Goal: Navigation & Orientation: Find specific page/section

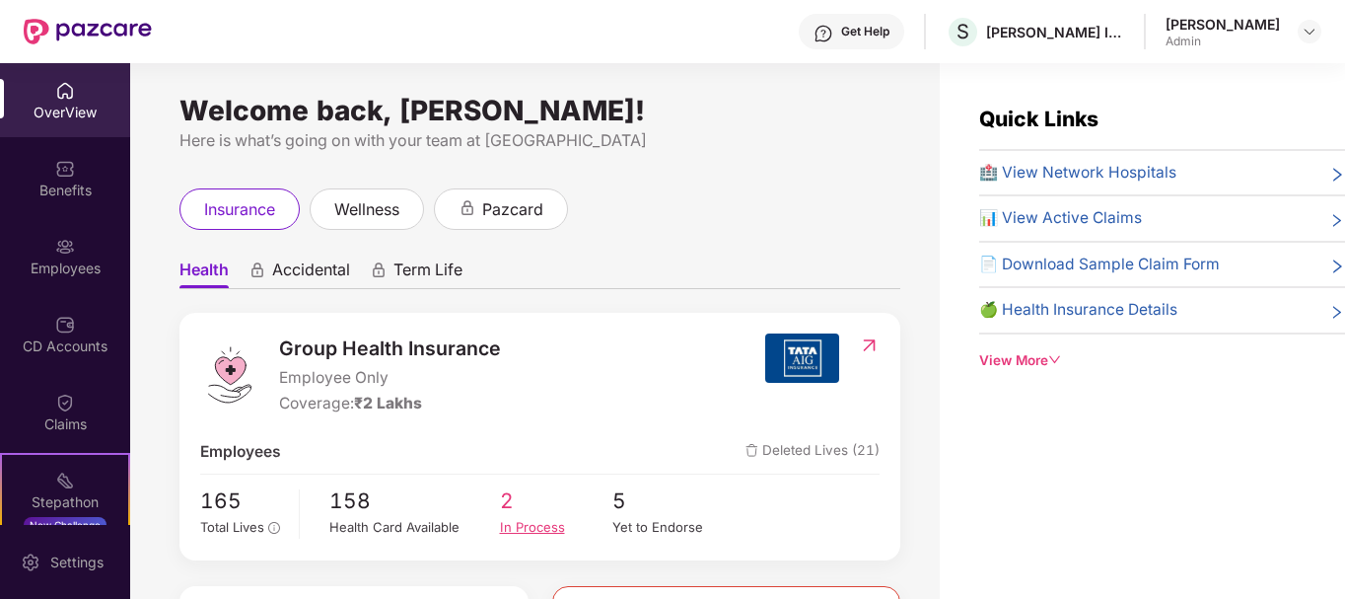
click at [556, 520] on div "In Process" at bounding box center [556, 527] width 113 height 21
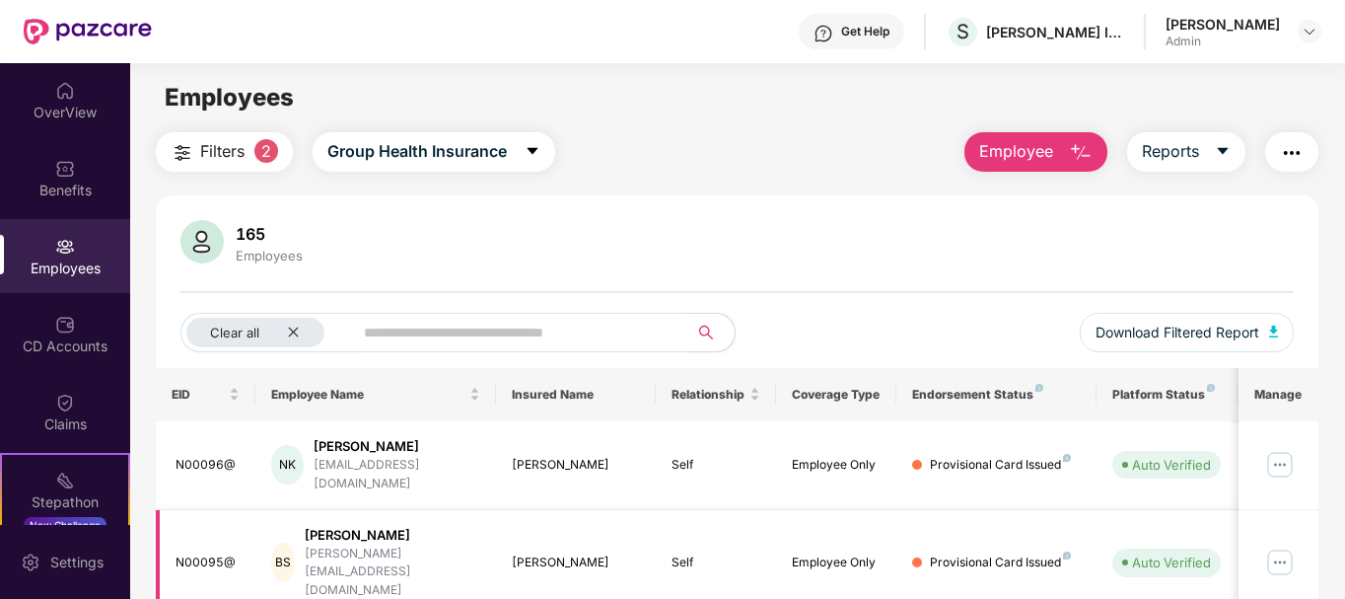
click at [525, 553] on div "[PERSON_NAME]" at bounding box center [576, 562] width 129 height 19
click at [507, 510] on td "[PERSON_NAME]" at bounding box center [576, 563] width 161 height 107
click at [1271, 457] on img at bounding box center [1280, 465] width 32 height 32
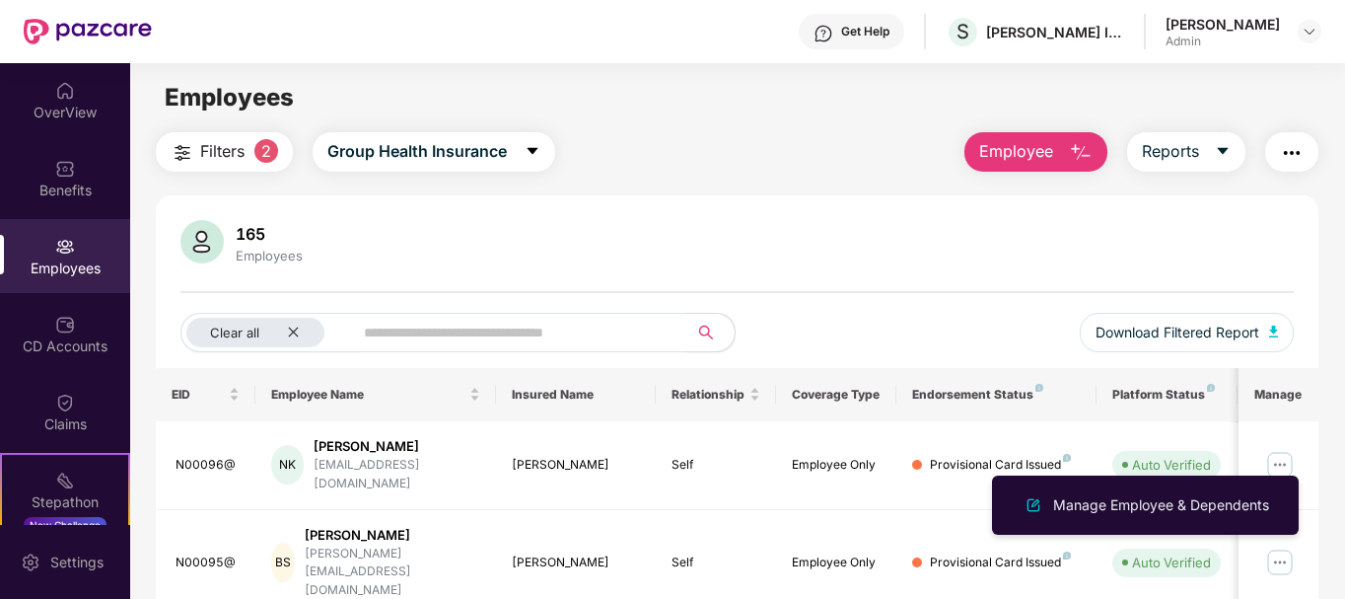
click at [645, 186] on div "Filters 2 Group Health Insurance Employee Reports 165 Employees Clear all Downl…" at bounding box center [738, 409] width 1164 height 555
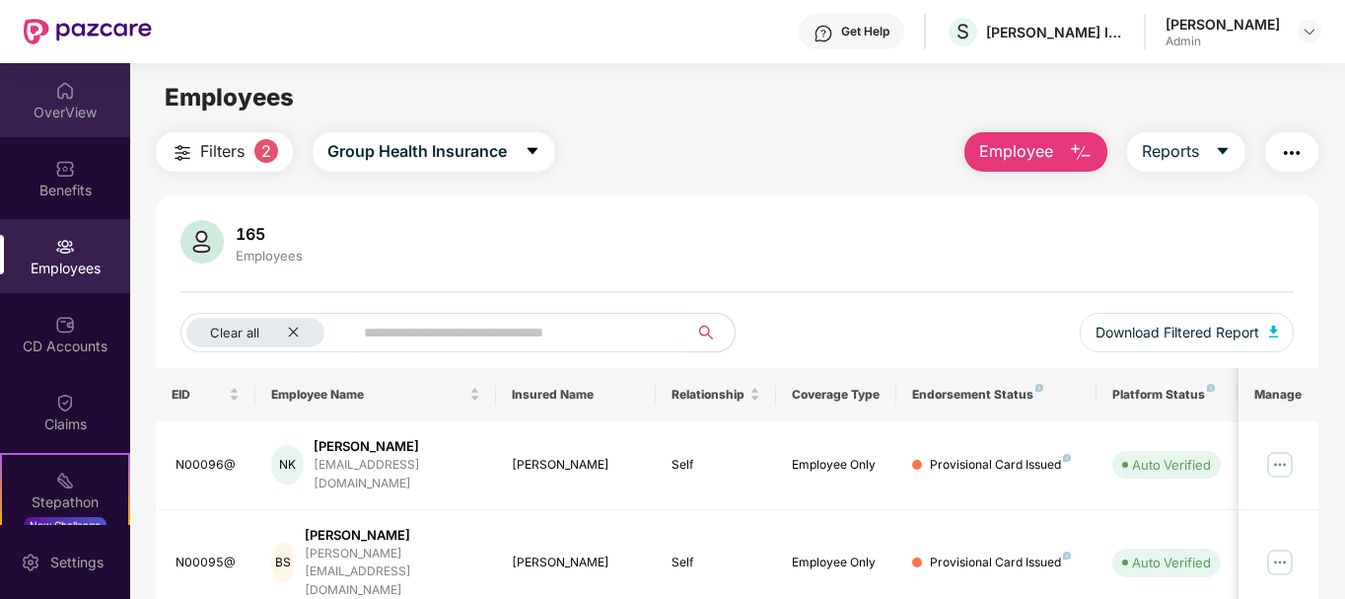
click at [92, 118] on div "OverView" at bounding box center [65, 113] width 130 height 20
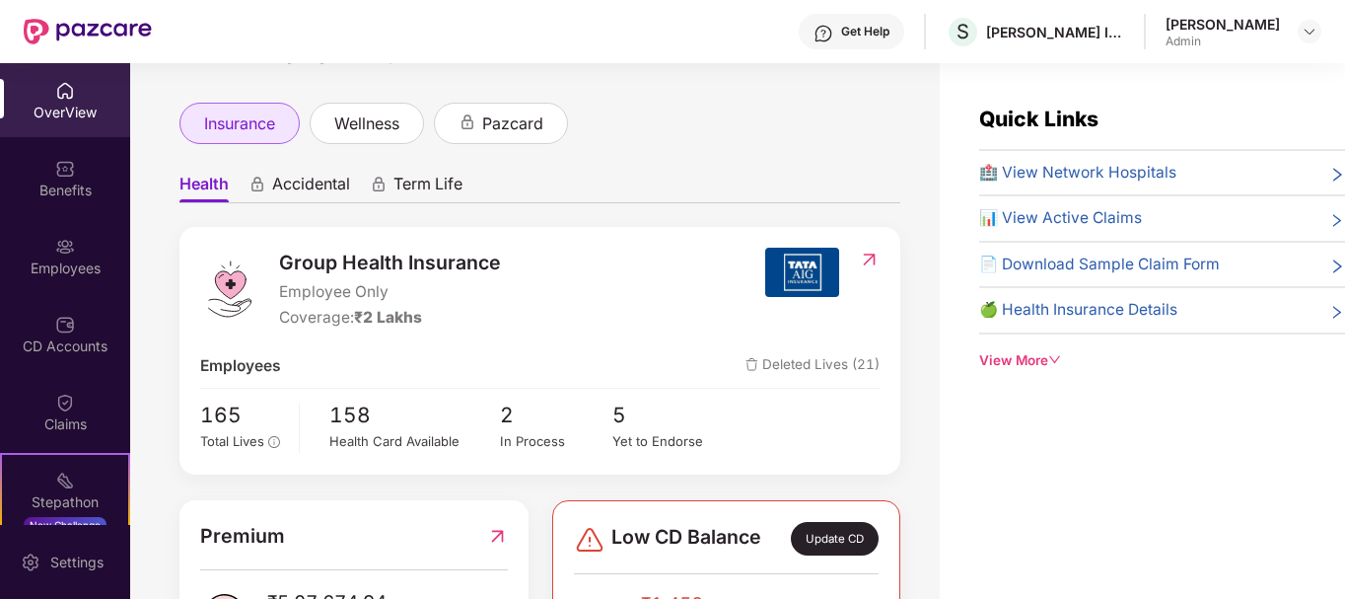
scroll to position [296, 0]
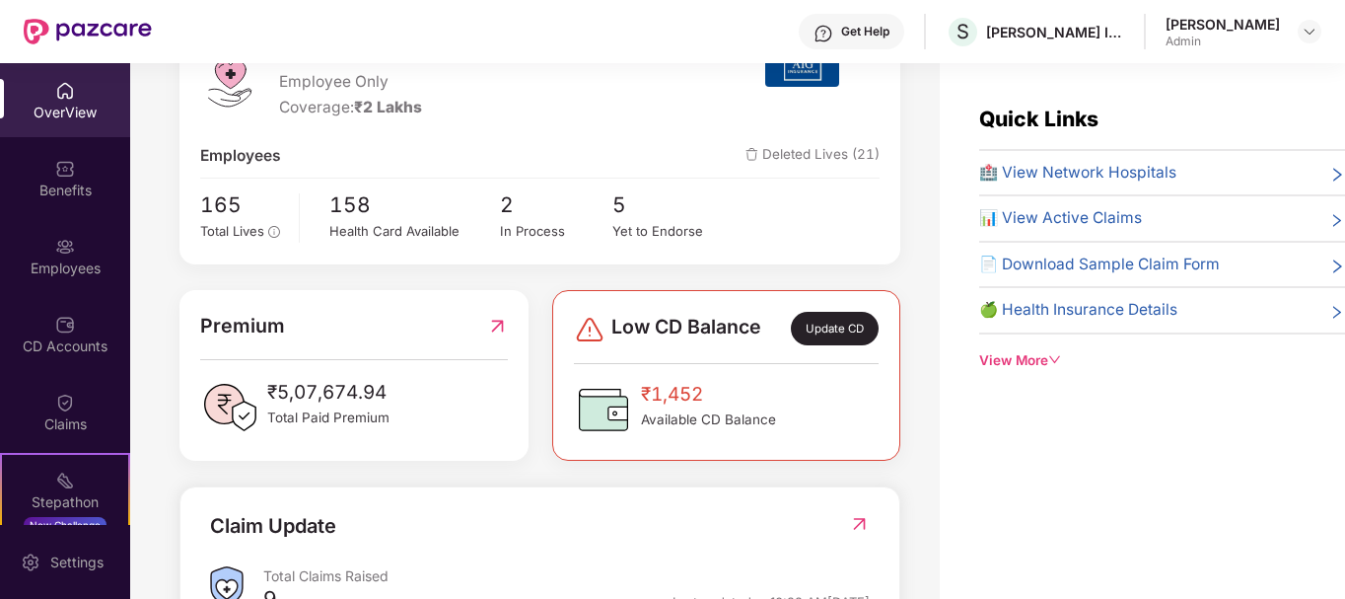
click at [814, 323] on div "Update CD" at bounding box center [835, 329] width 88 height 34
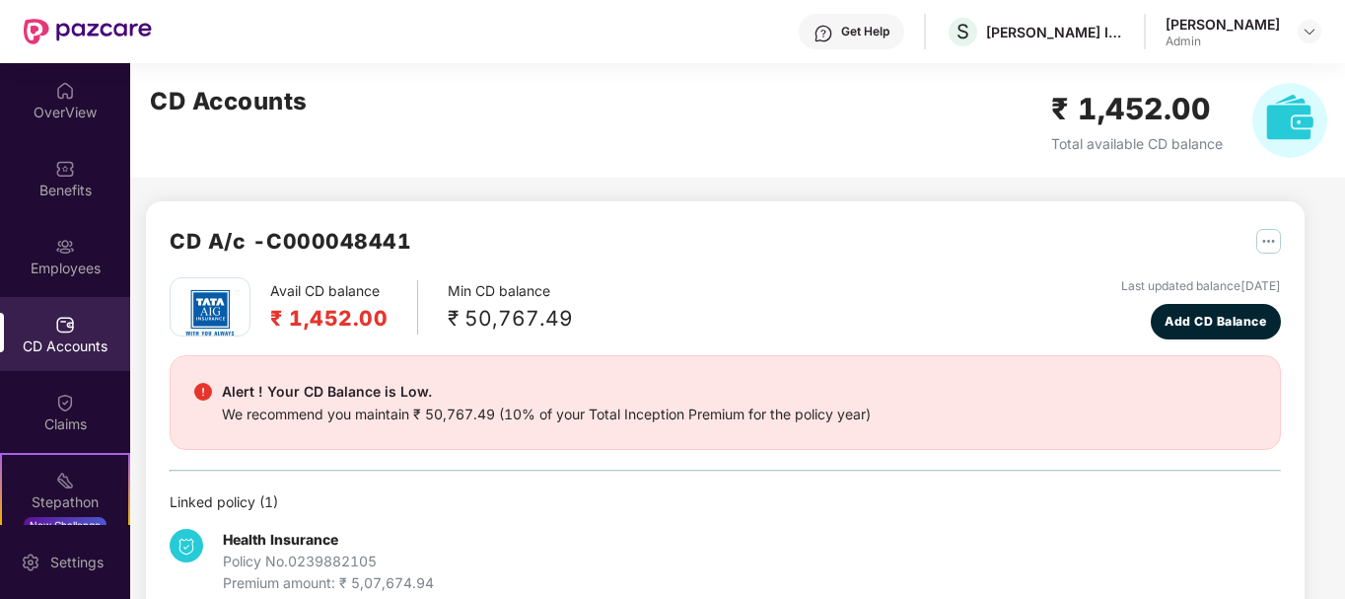
scroll to position [42, 0]
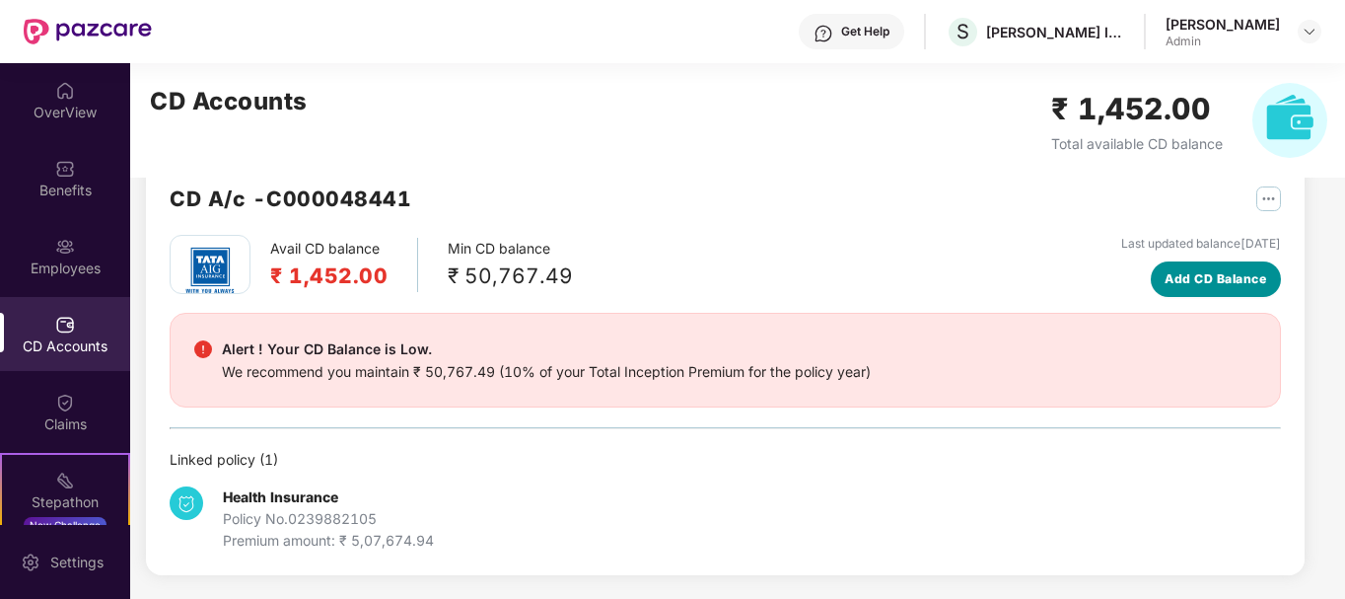
click at [1189, 268] on button "Add CD Balance" at bounding box center [1216, 279] width 131 height 36
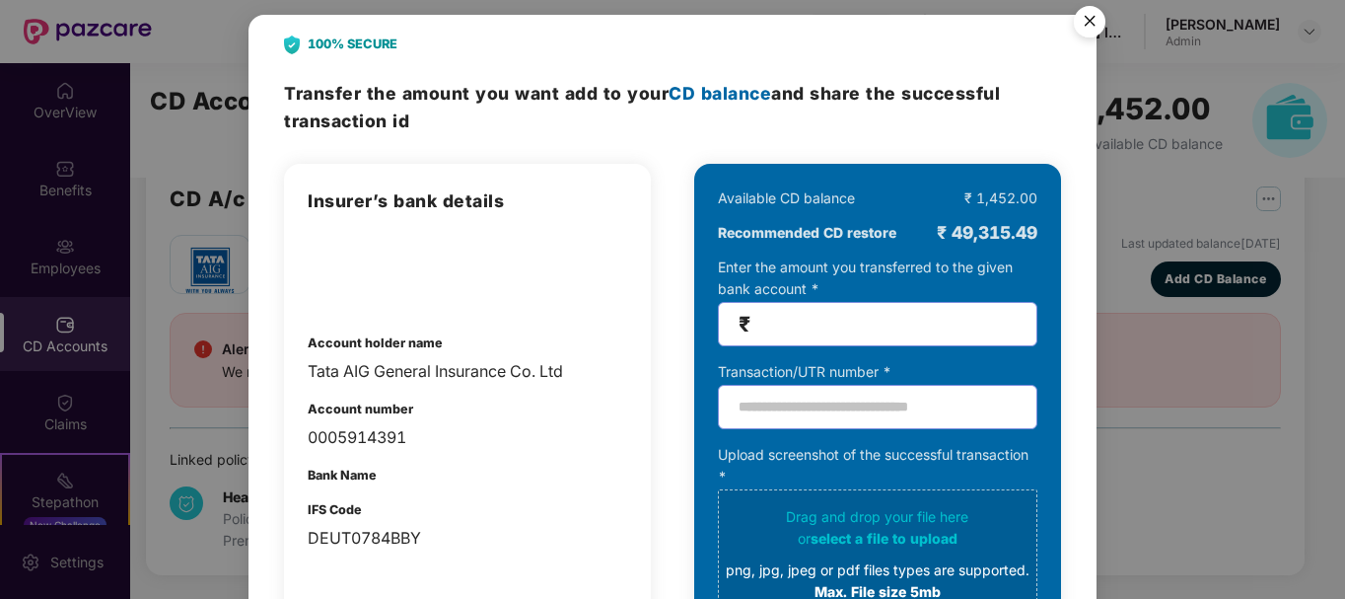
scroll to position [0, 0]
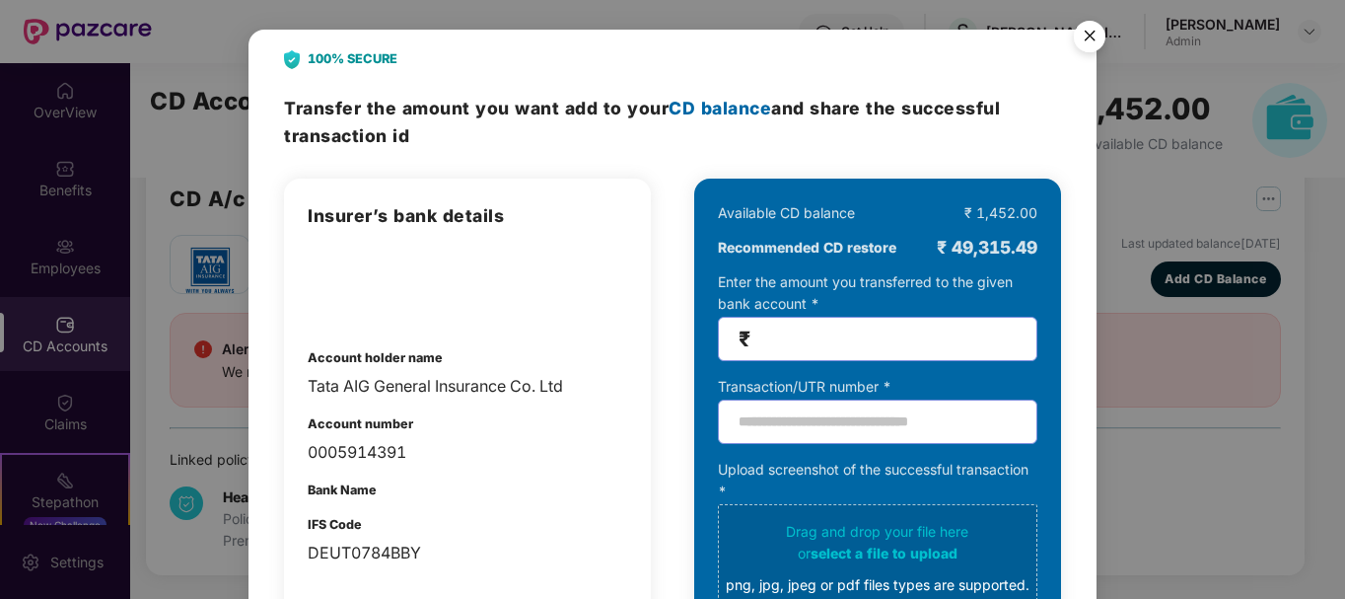
click at [1089, 35] on img "Close" at bounding box center [1089, 39] width 55 height 55
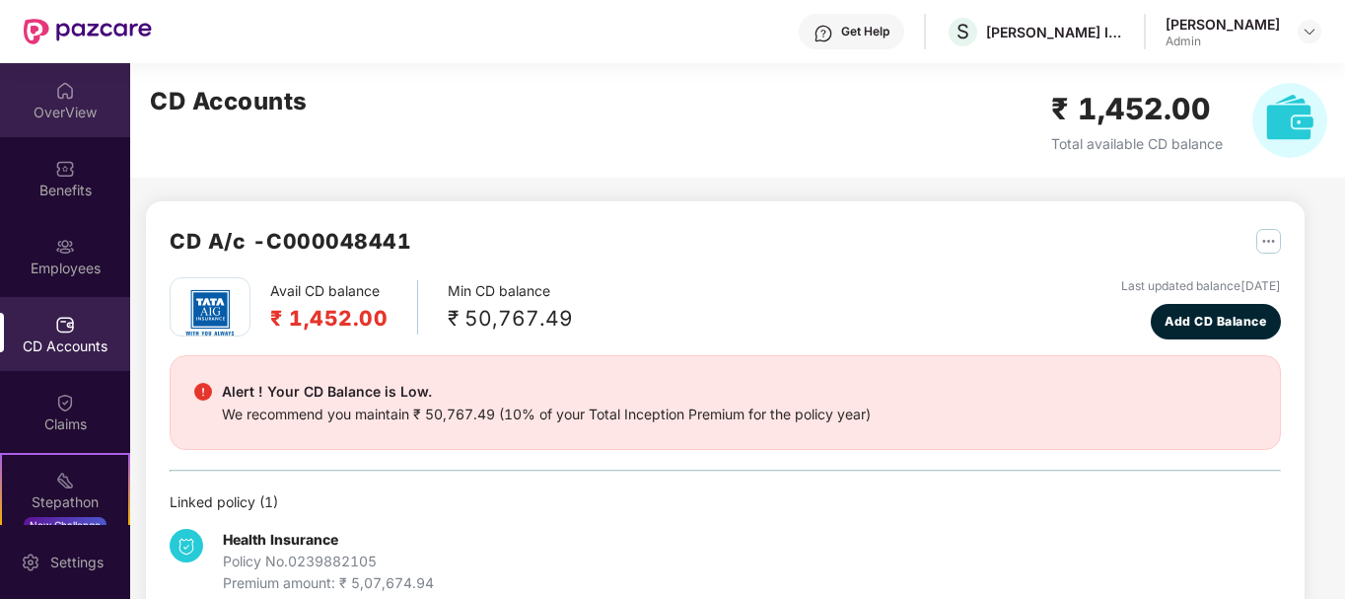
click at [85, 126] on div "OverView" at bounding box center [65, 100] width 130 height 74
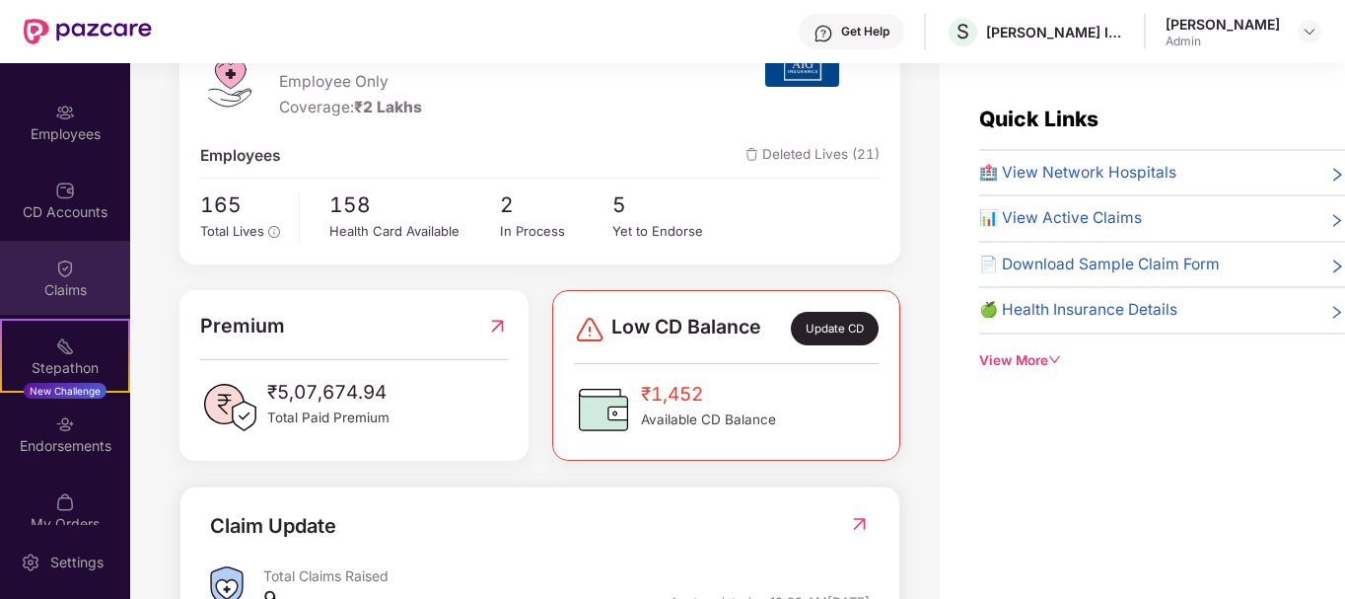
scroll to position [162, 0]
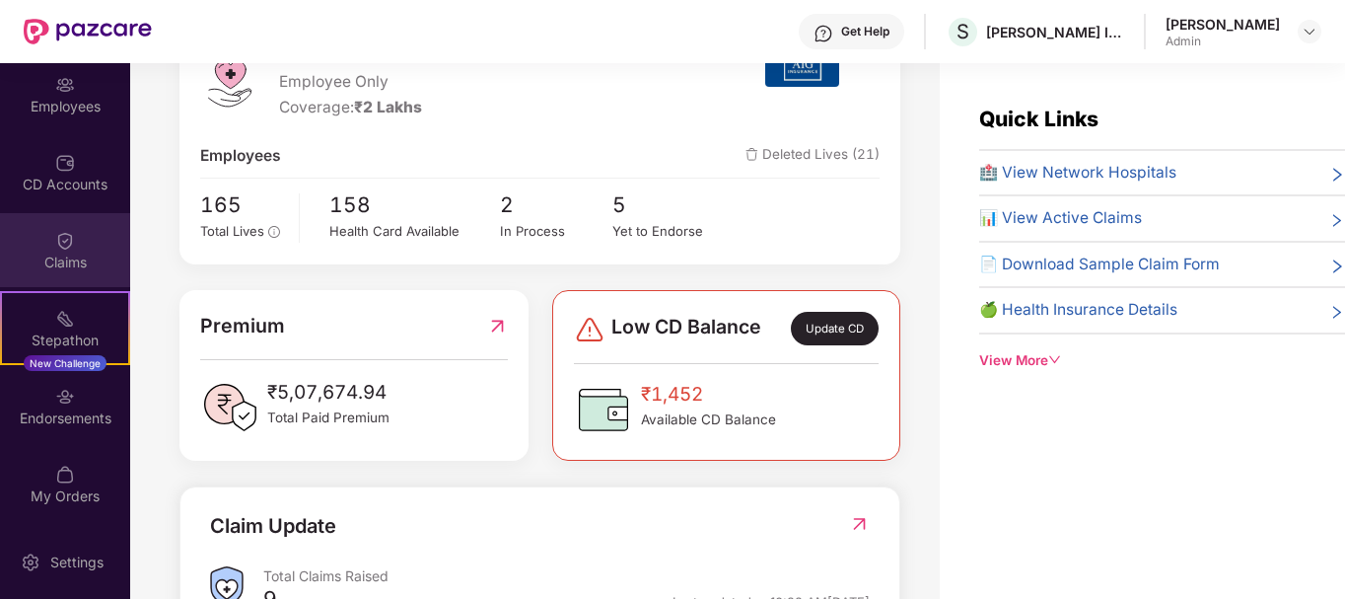
click at [56, 404] on img at bounding box center [65, 397] width 20 height 20
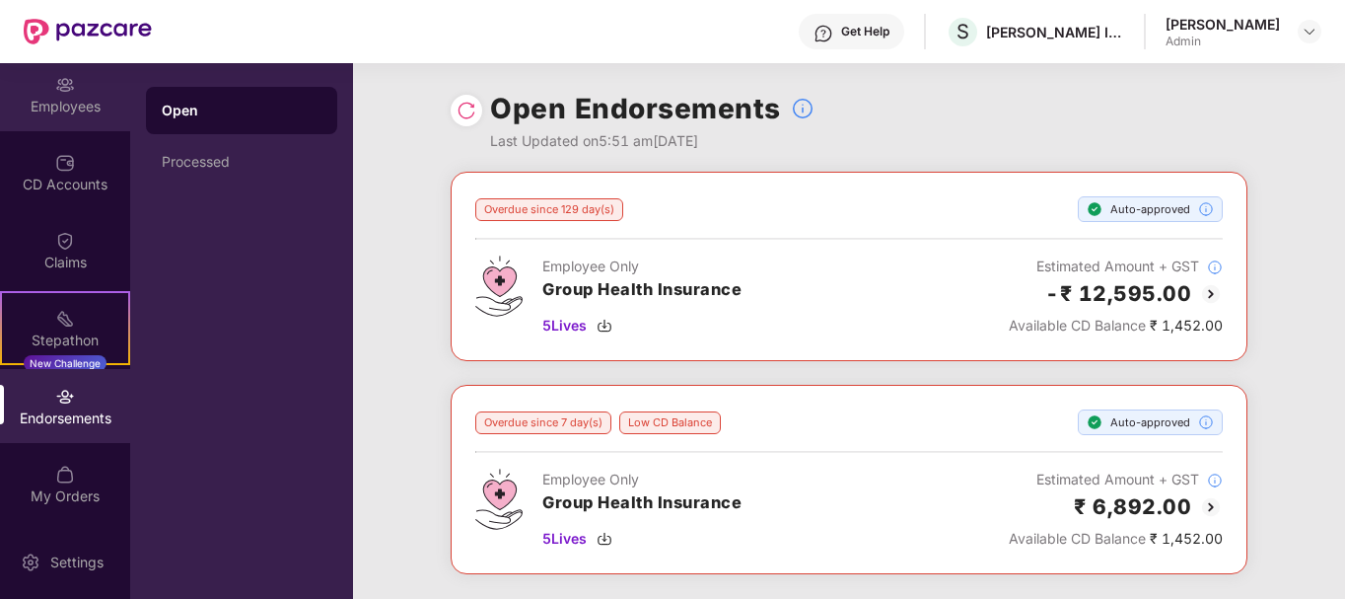
click at [54, 113] on div "Employees" at bounding box center [65, 107] width 130 height 20
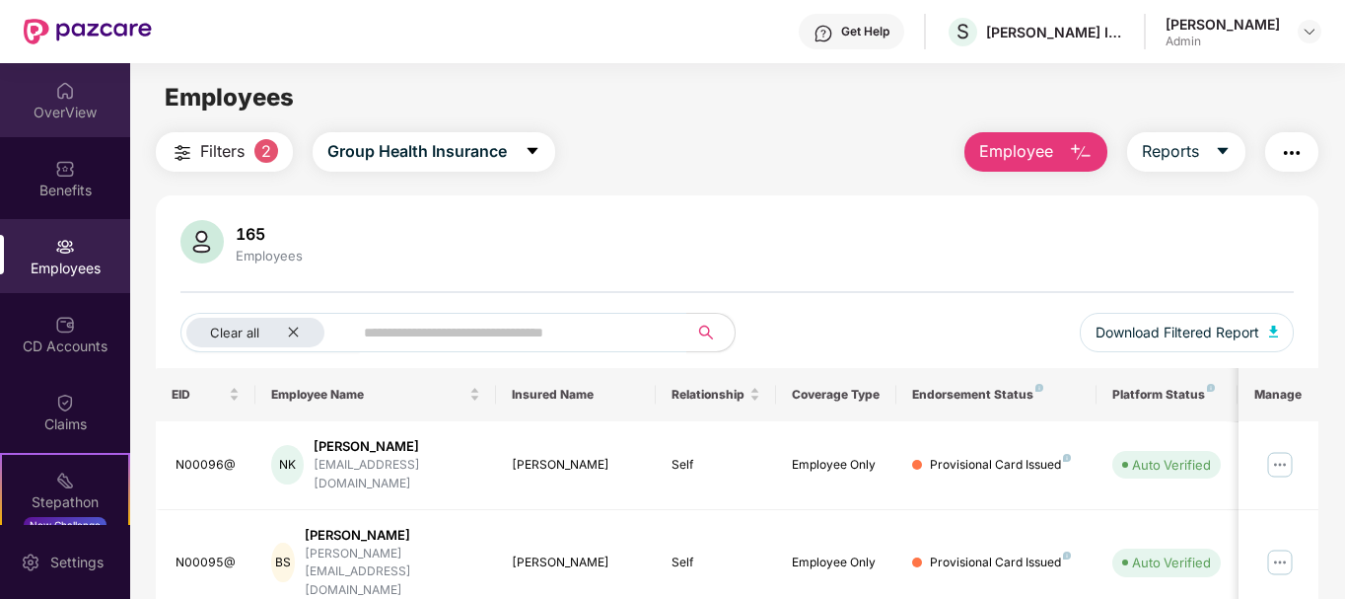
click at [45, 106] on div "OverView" at bounding box center [65, 113] width 130 height 20
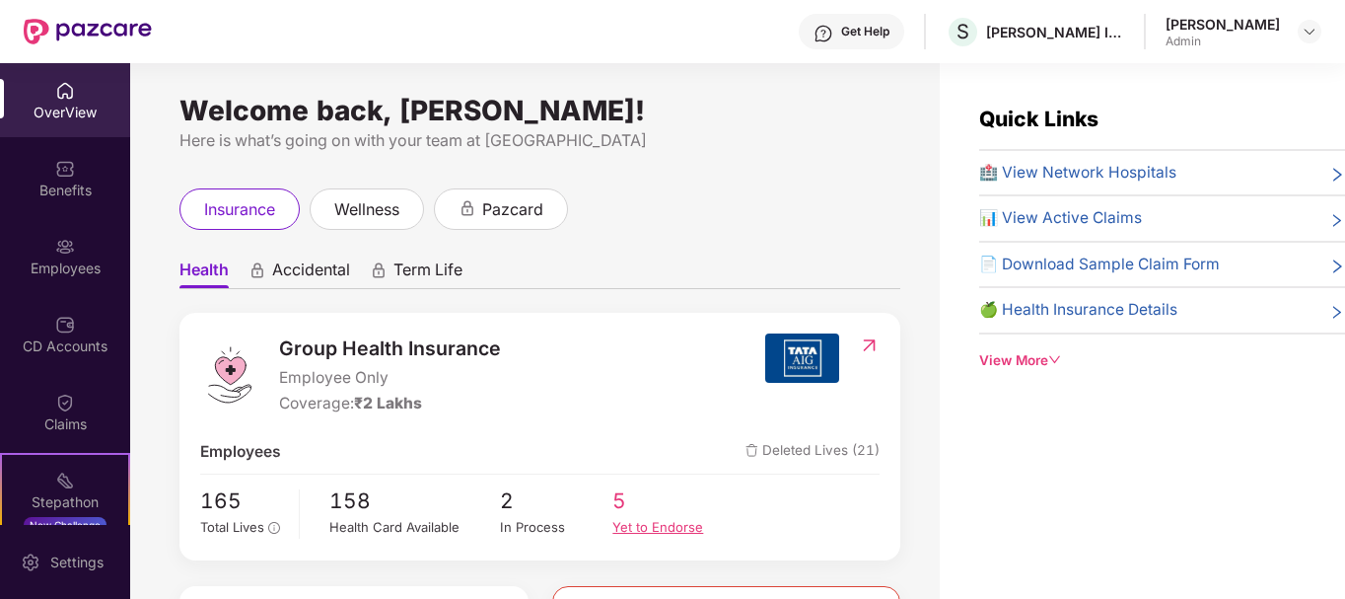
click at [644, 531] on div "Yet to Endorse" at bounding box center [668, 527] width 113 height 21
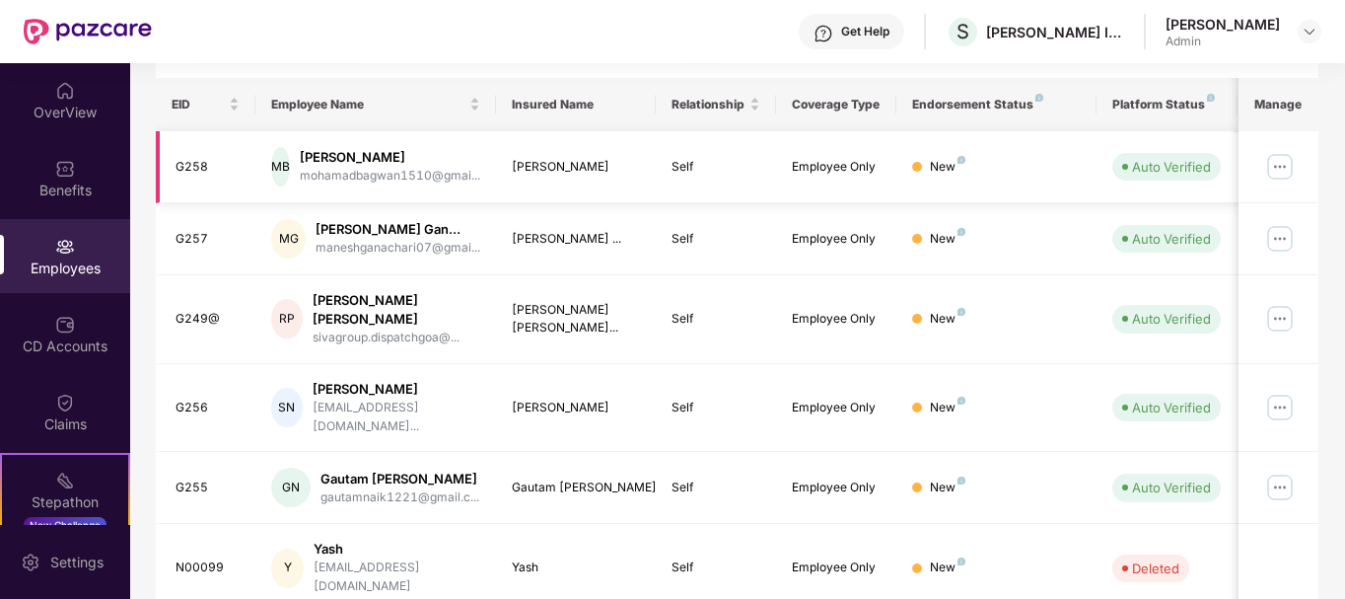
scroll to position [296, 0]
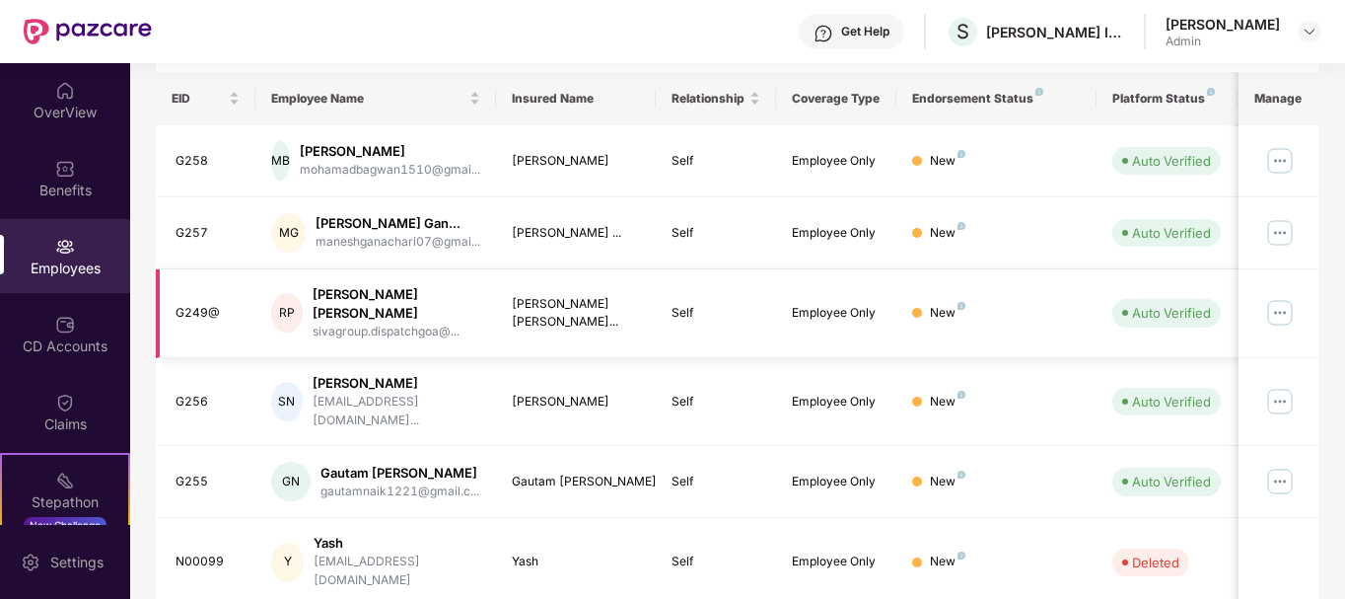
click at [1280, 320] on img at bounding box center [1280, 313] width 32 height 32
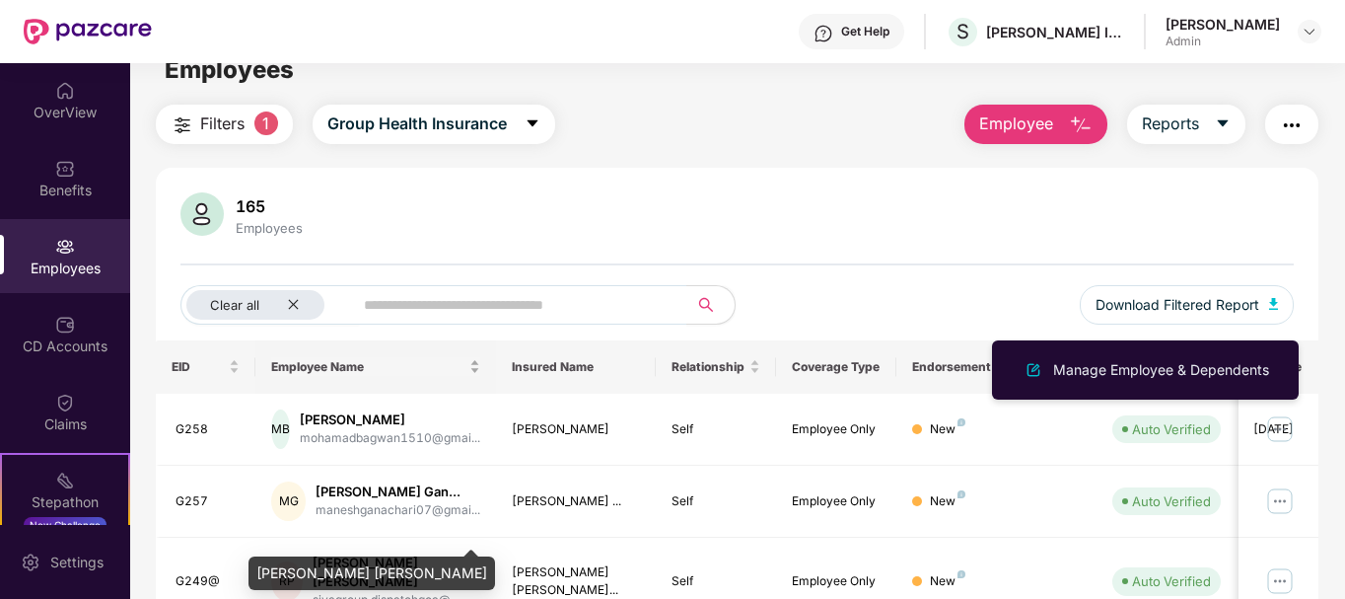
scroll to position [0, 0]
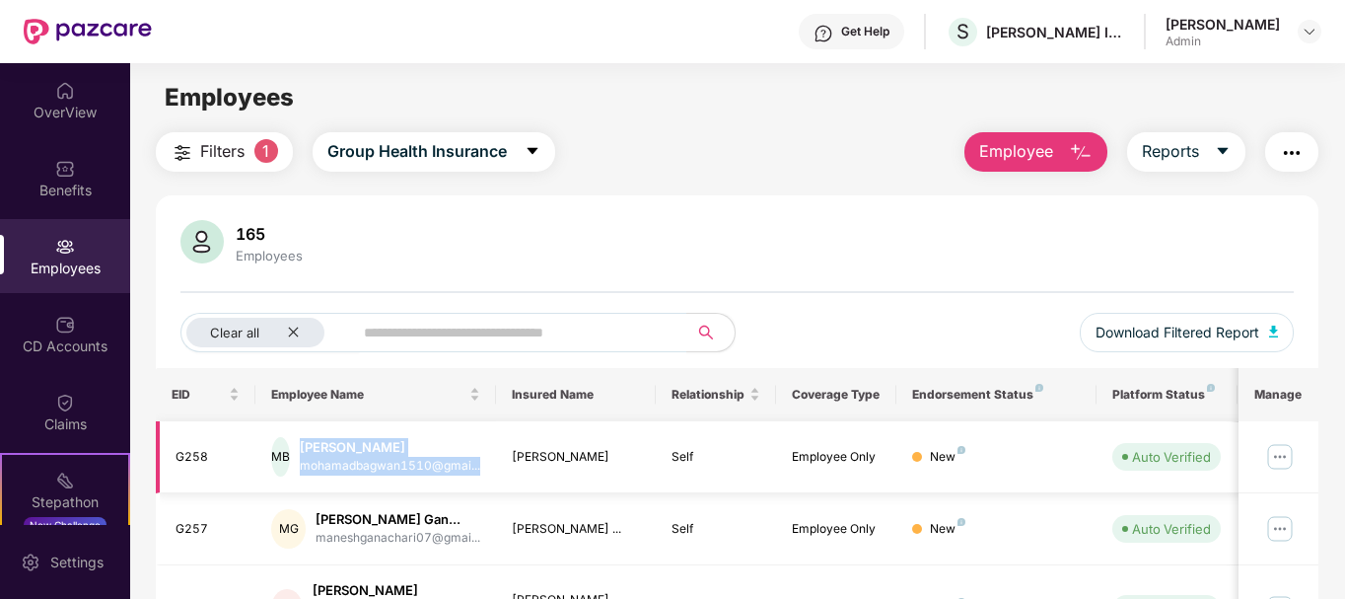
drag, startPoint x: 294, startPoint y: 445, endPoint x: 482, endPoint y: 469, distance: 190.0
click at [482, 469] on td "MB Mohamadinus Bagwan mohamadbagwan1510@gmai..." at bounding box center [375, 457] width 241 height 72
click at [446, 448] on div "[PERSON_NAME]" at bounding box center [390, 447] width 180 height 19
drag, startPoint x: 446, startPoint y: 448, endPoint x: 295, endPoint y: 447, distance: 150.9
click at [295, 447] on div "MB Mohamadinus Bagwan mohamadbagwan1510@gmai..." at bounding box center [375, 456] width 209 height 39
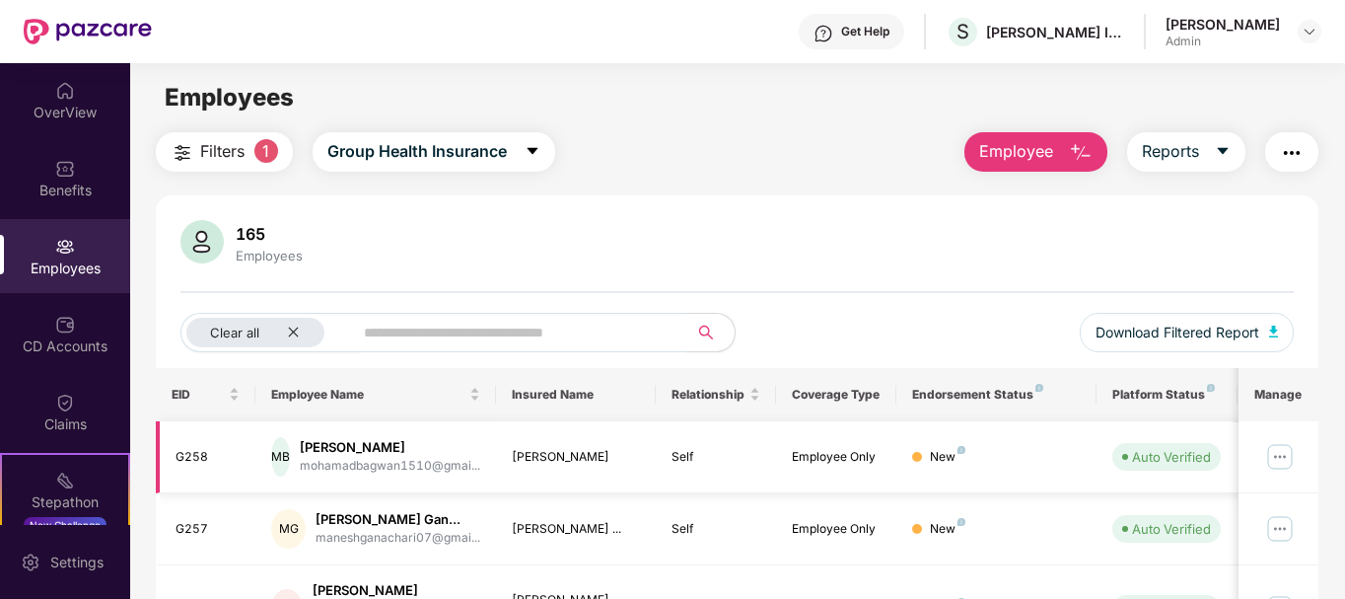
click at [416, 452] on div "[PERSON_NAME]" at bounding box center [390, 447] width 180 height 19
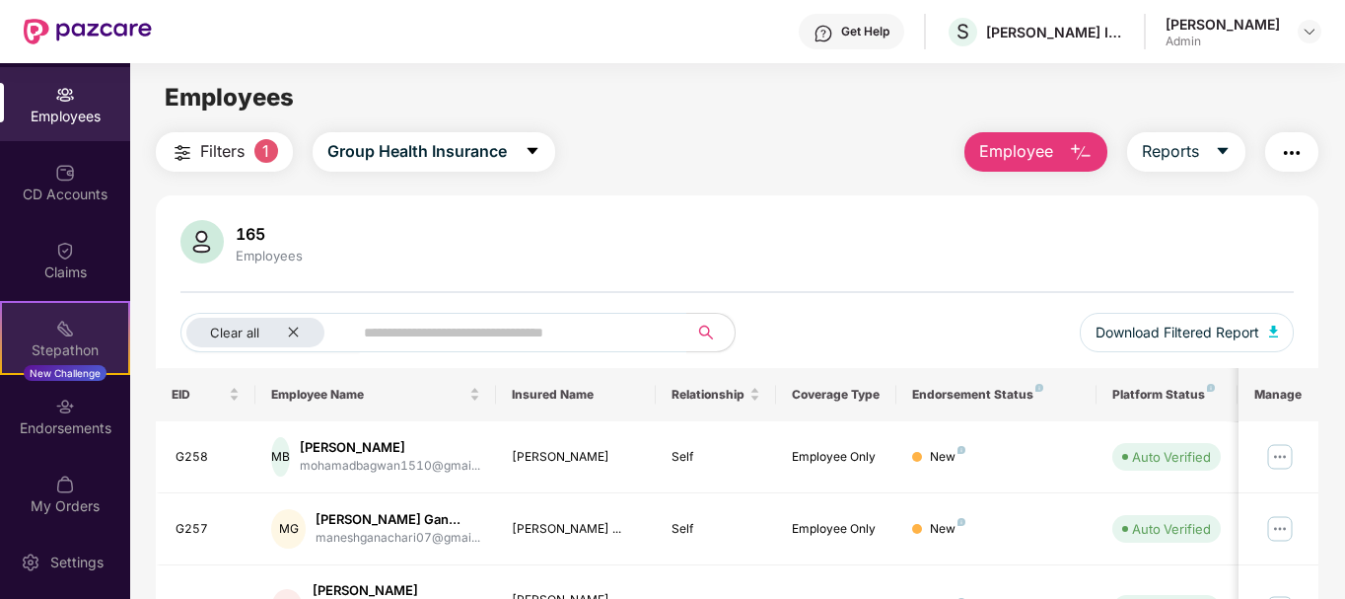
scroll to position [162, 0]
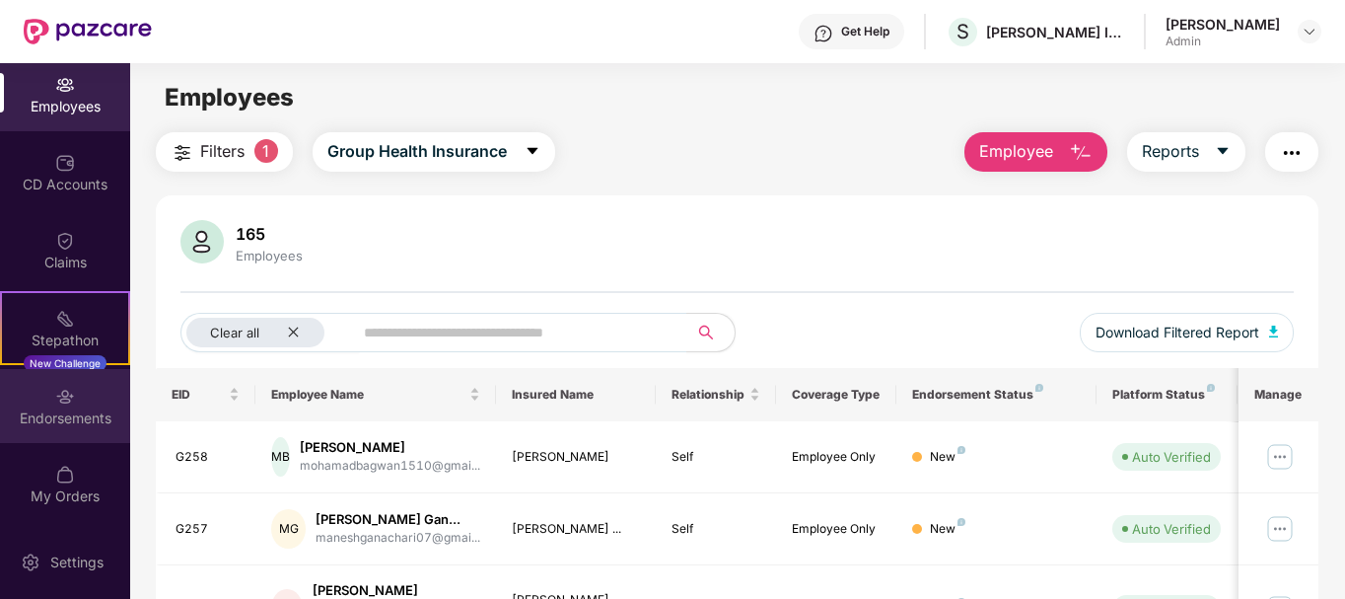
click at [71, 398] on img at bounding box center [65, 397] width 20 height 20
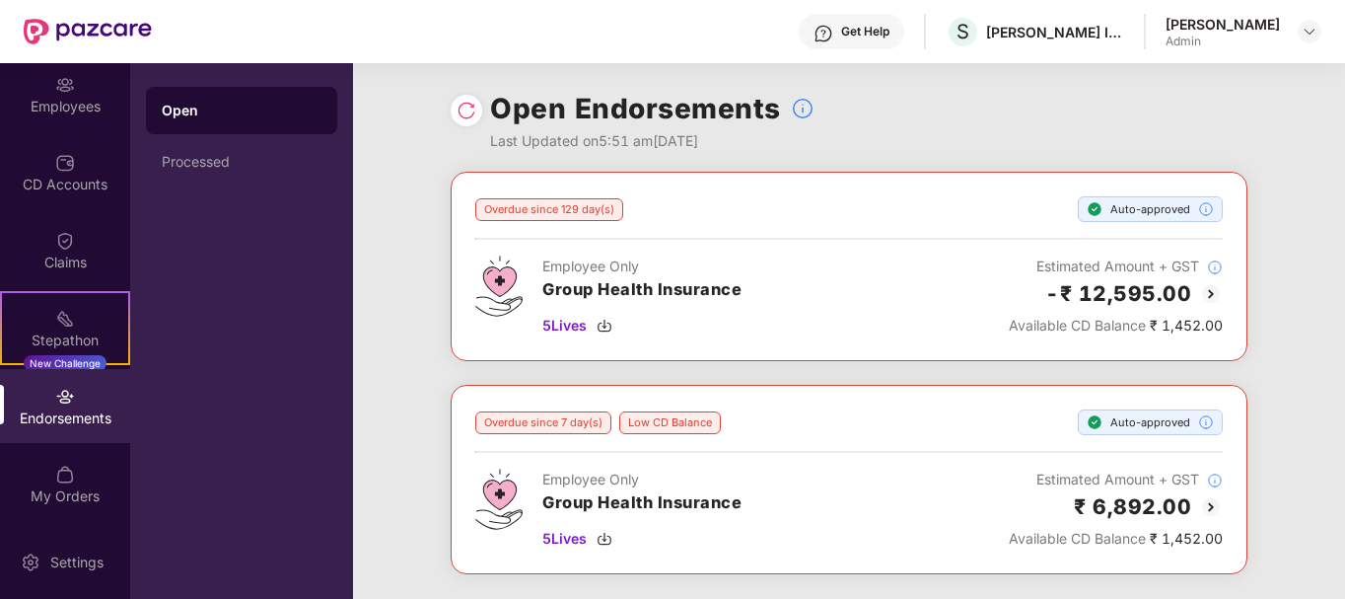
click at [954, 265] on div "Employee Only Group Health Insurance 5 Lives Estimated Amount + GST -₹ 12,595.0…" at bounding box center [849, 295] width 748 height 81
click at [1099, 295] on h2 "-₹ 12,595.00" at bounding box center [1118, 293] width 146 height 33
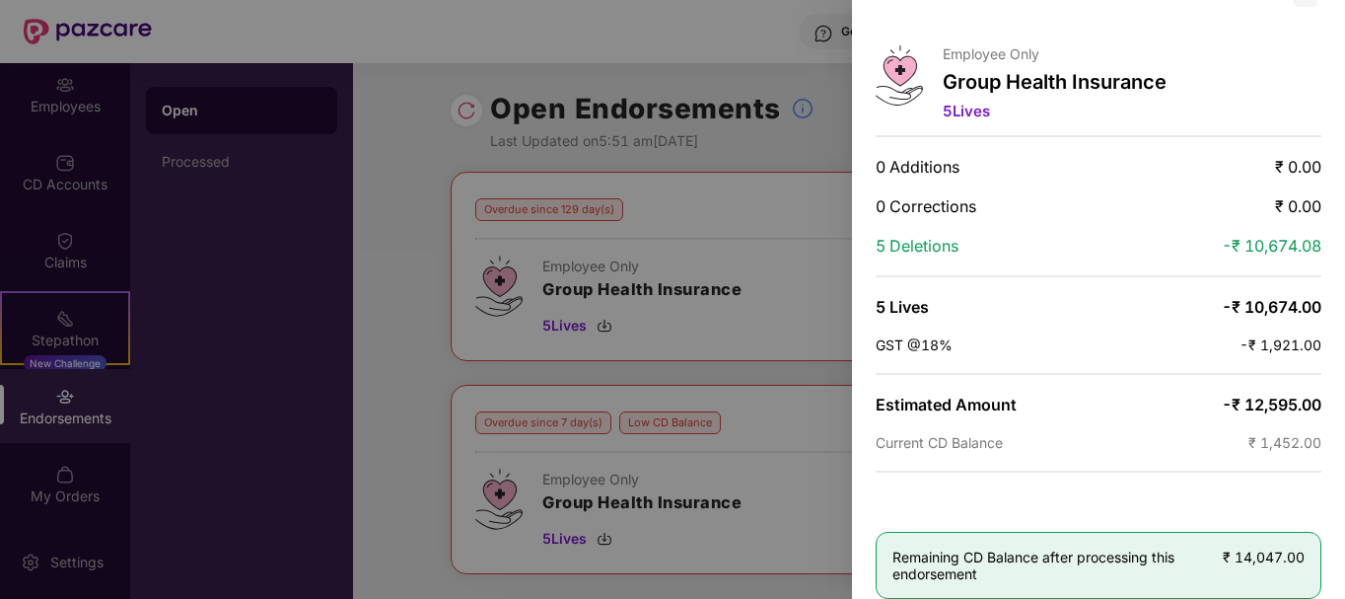
scroll to position [68, 0]
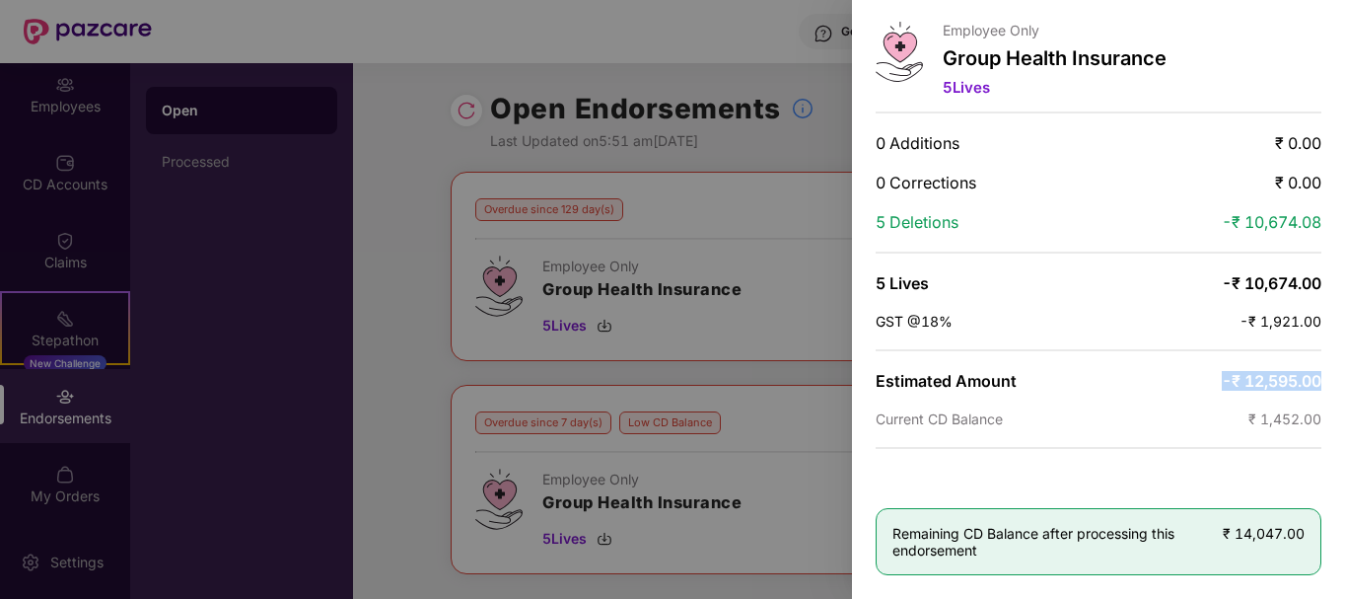
drag, startPoint x: 1219, startPoint y: 379, endPoint x: 1310, endPoint y: 382, distance: 90.8
click at [1324, 373] on div "Employee Only Group Health Insurance 5 Lives 0 Additions ₹ 0.00 0 Corrections ₹…" at bounding box center [1098, 299] width 493 height 599
click at [1301, 384] on span "-₹ 12,595.00" at bounding box center [1272, 381] width 100 height 20
click at [1297, 382] on span "-₹ 12,595.00" at bounding box center [1272, 381] width 100 height 20
drag, startPoint x: 1210, startPoint y: 374, endPoint x: 1326, endPoint y: 373, distance: 116.4
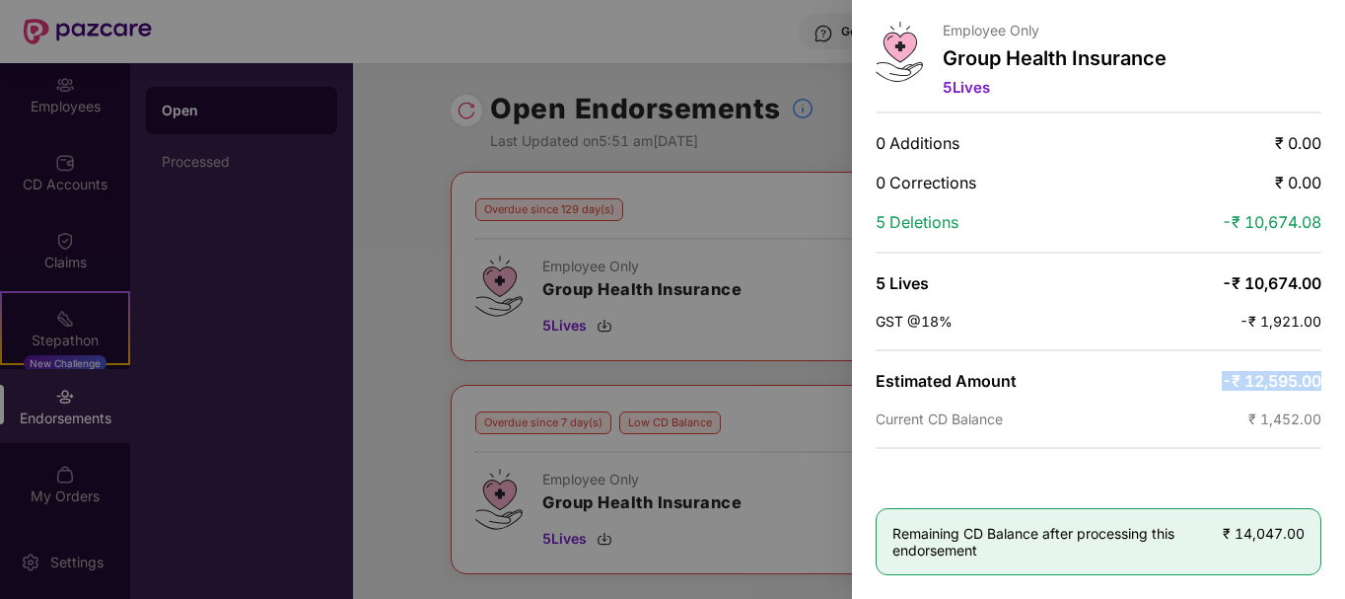
click at [1326, 373] on div "Employee Only Group Health Insurance 5 Lives 0 Additions ₹ 0.00 0 Corrections ₹…" at bounding box center [1098, 299] width 493 height 599
click at [1297, 382] on span "-₹ 12,595.00" at bounding box center [1272, 381] width 100 height 20
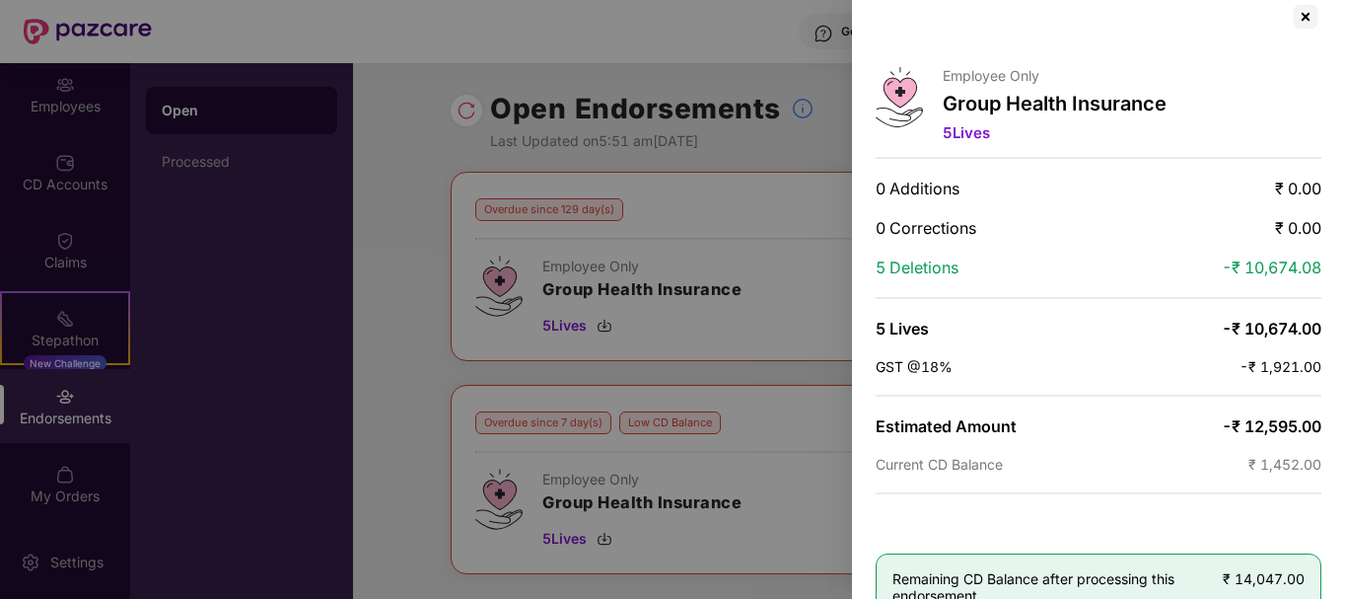
scroll to position [0, 0]
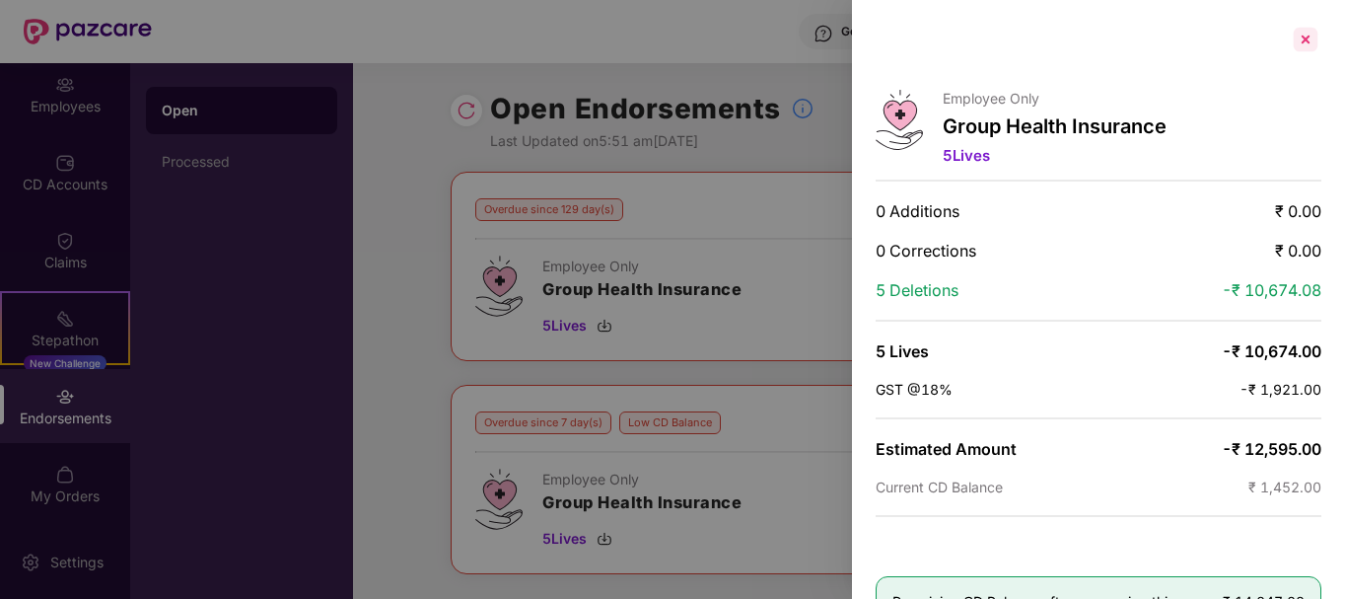
click at [1307, 42] on div at bounding box center [1306, 40] width 32 height 32
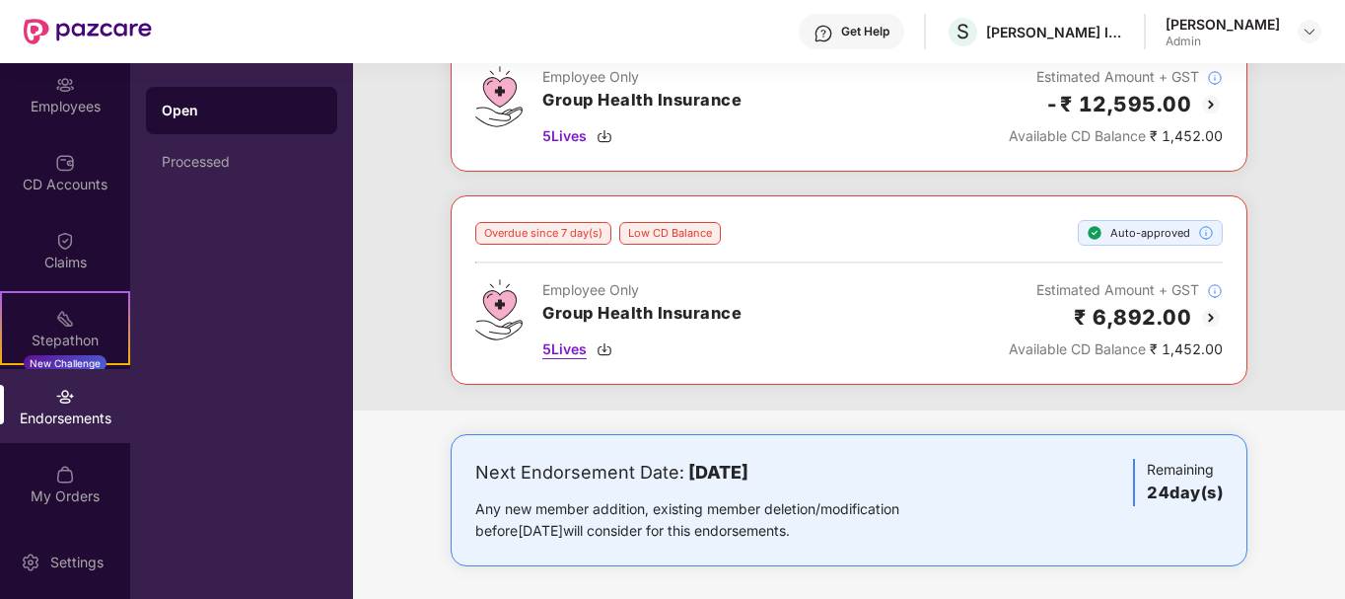
scroll to position [196, 0]
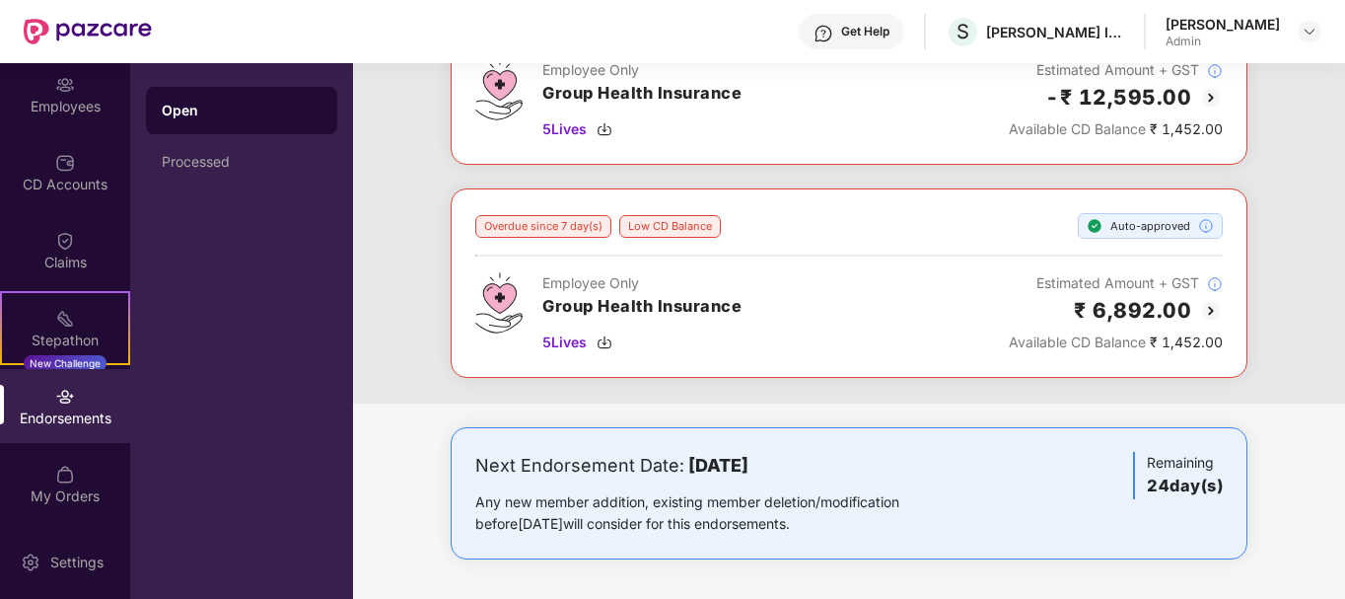
drag, startPoint x: 667, startPoint y: 452, endPoint x: 860, endPoint y: 463, distance: 193.6
click at [860, 463] on div "Next Endorsement Date: [DATE]" at bounding box center [718, 466] width 486 height 28
drag, startPoint x: 860, startPoint y: 463, endPoint x: 493, endPoint y: 460, distance: 366.9
click at [493, 460] on div "Next Endorsement Date: [DATE]" at bounding box center [718, 466] width 486 height 28
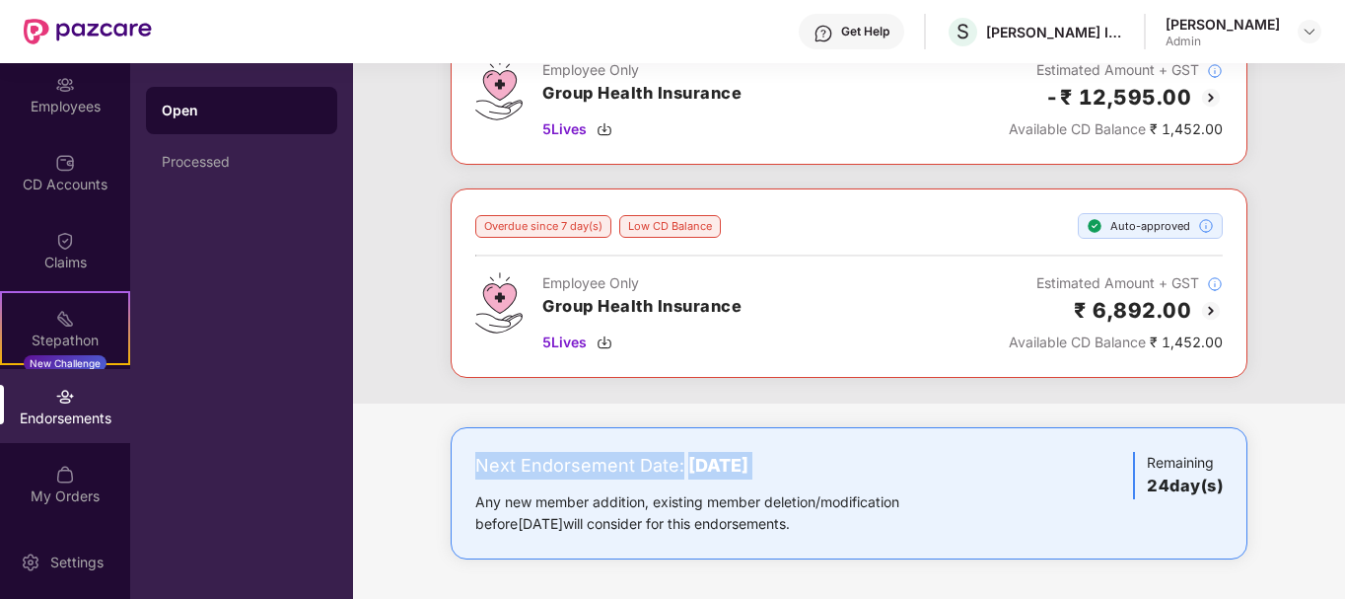
click at [493, 460] on div "Next Endorsement Date: [DATE]" at bounding box center [718, 466] width 486 height 28
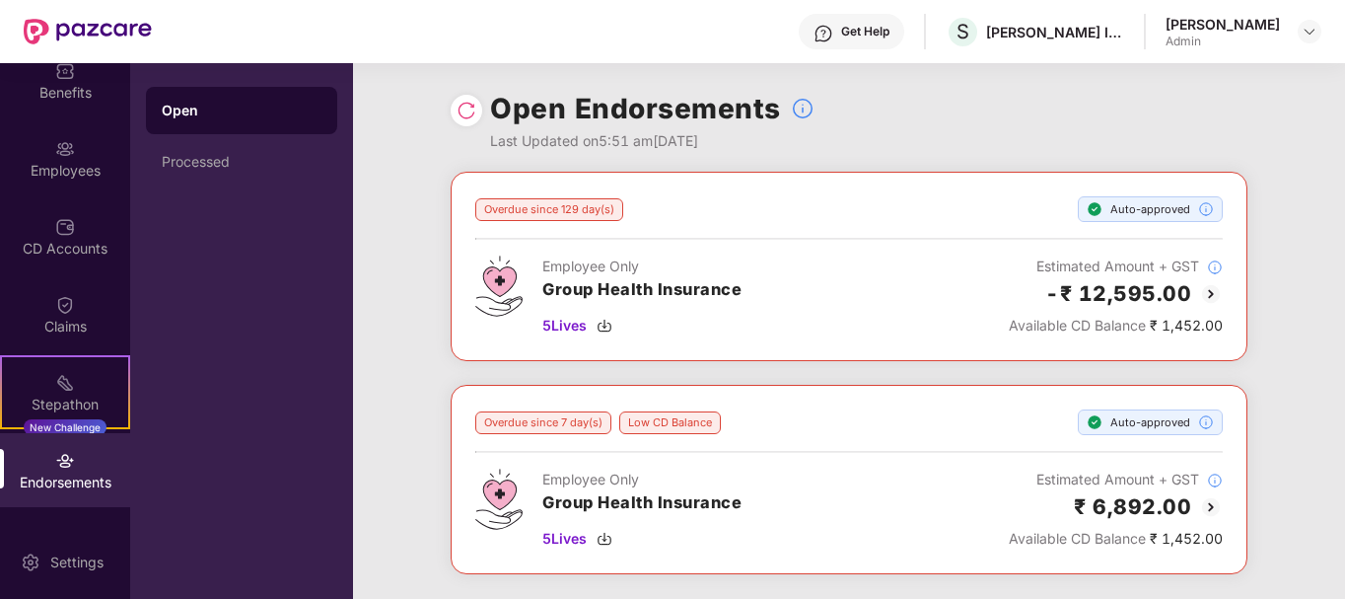
scroll to position [63, 0]
